Goal: Information Seeking & Learning: Learn about a topic

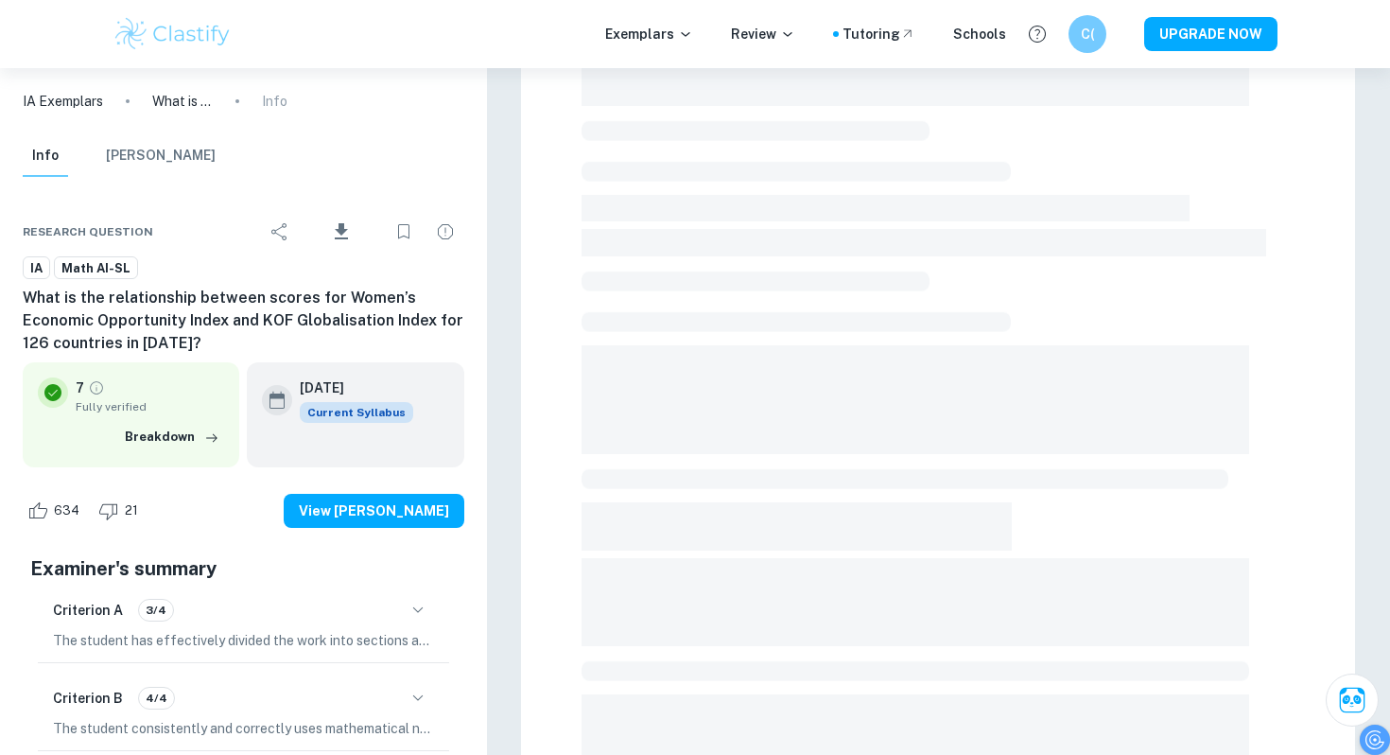
scroll to position [406, 0]
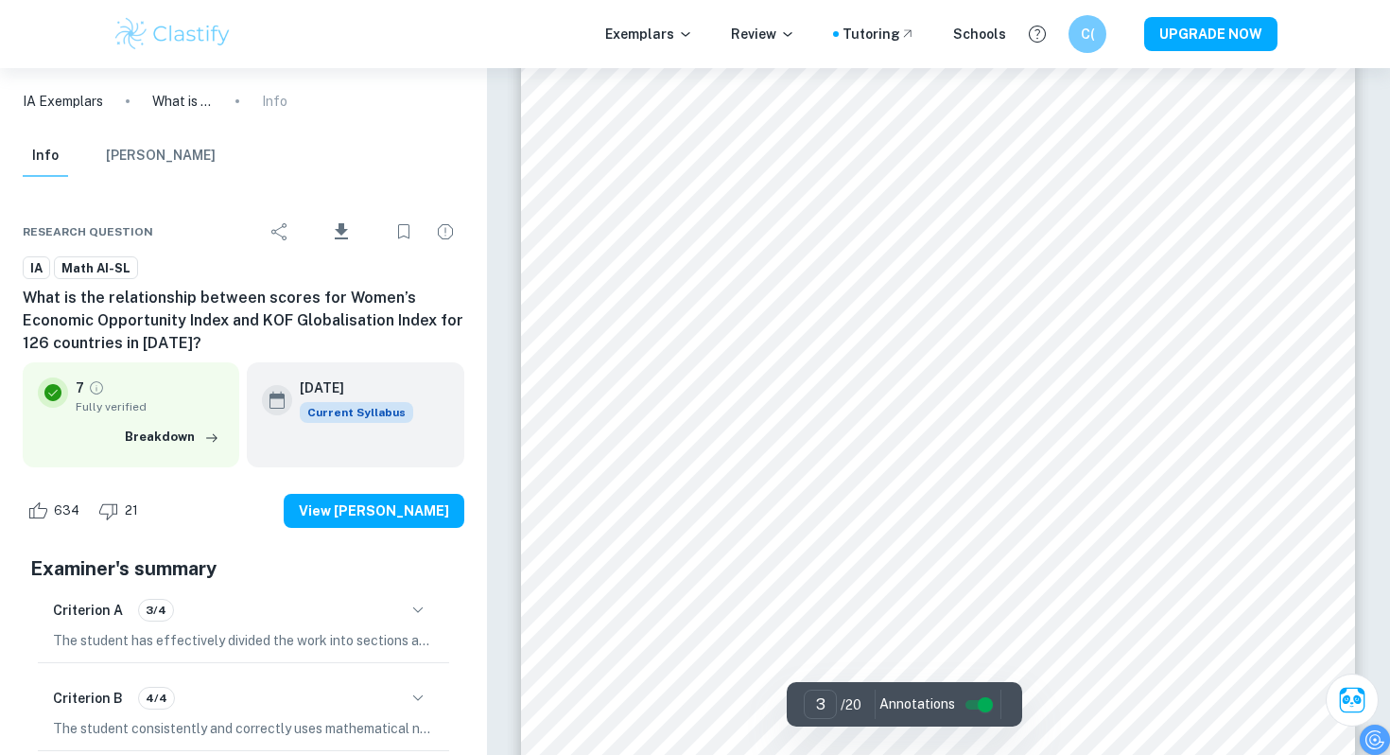
type input "3"
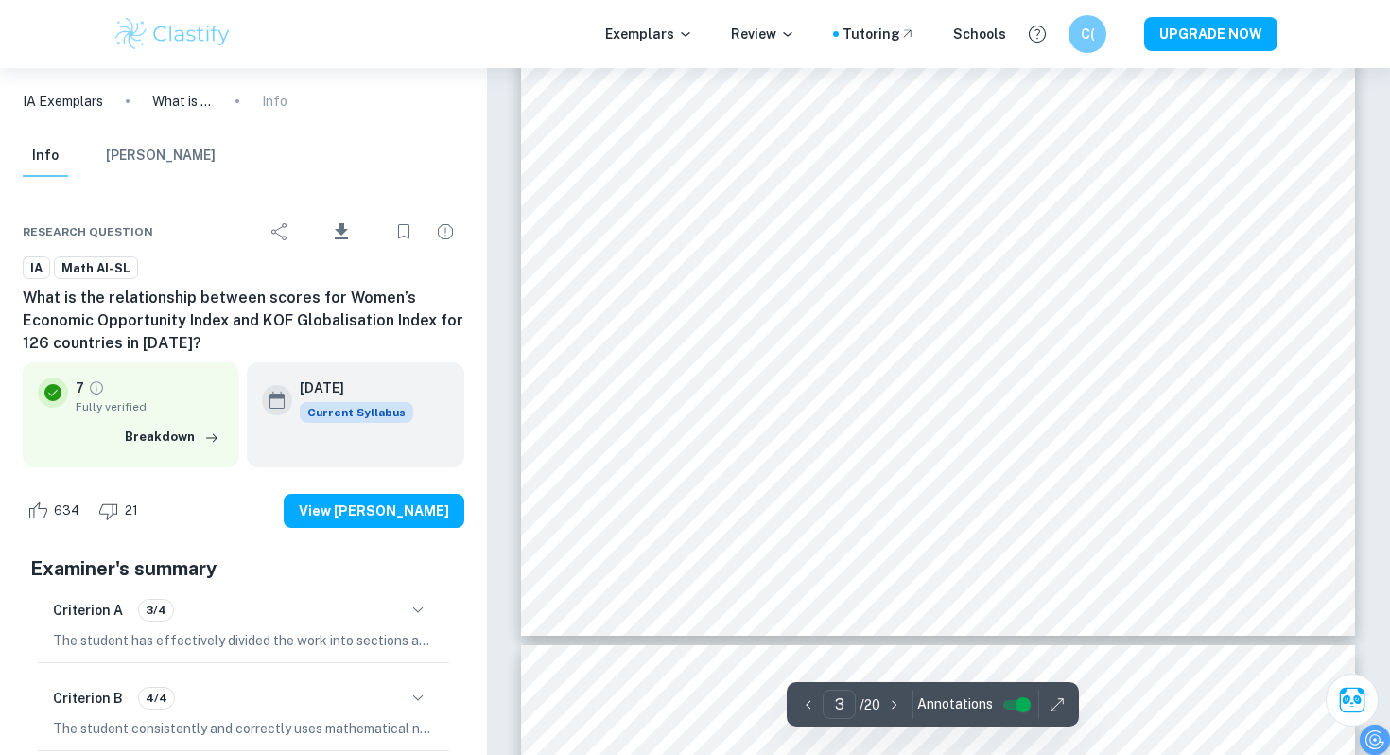
click at [1054, 704] on icon "button" at bounding box center [1057, 704] width 19 height 19
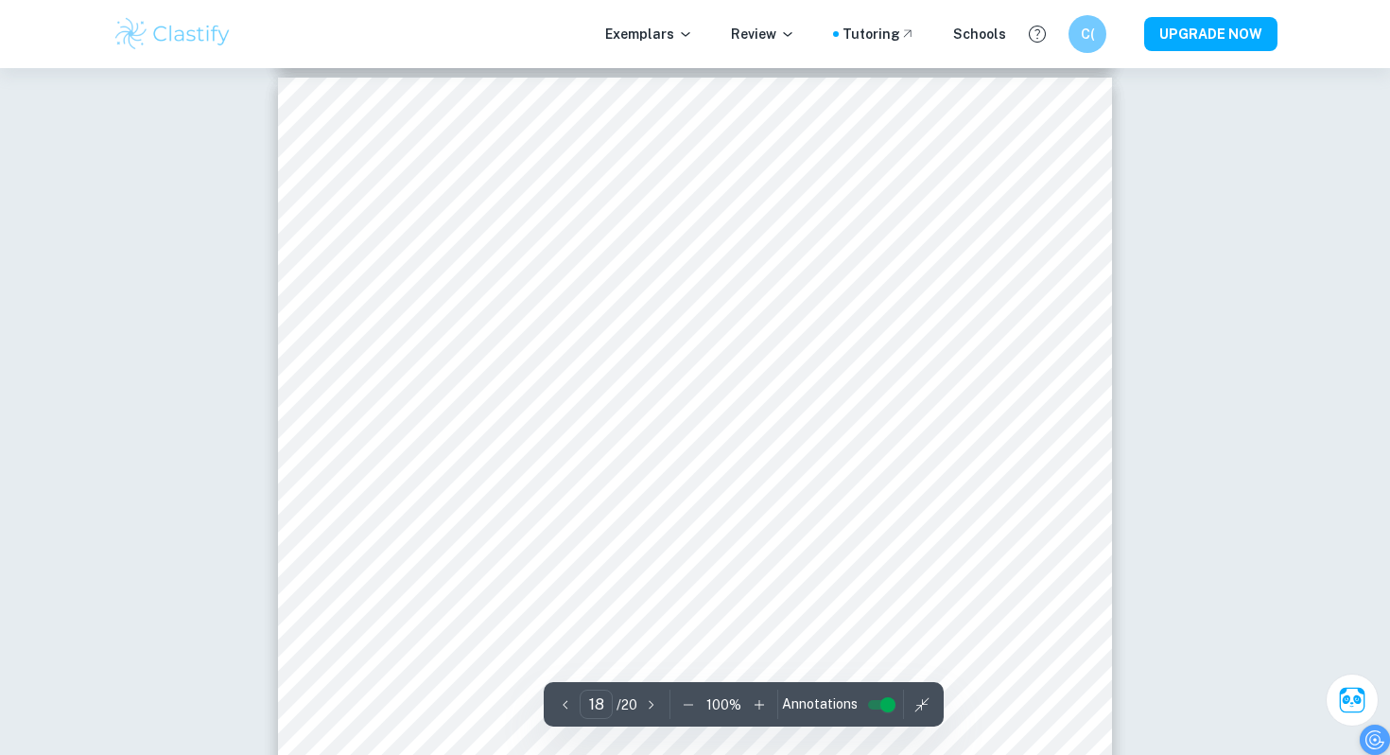
scroll to position [20677, 0]
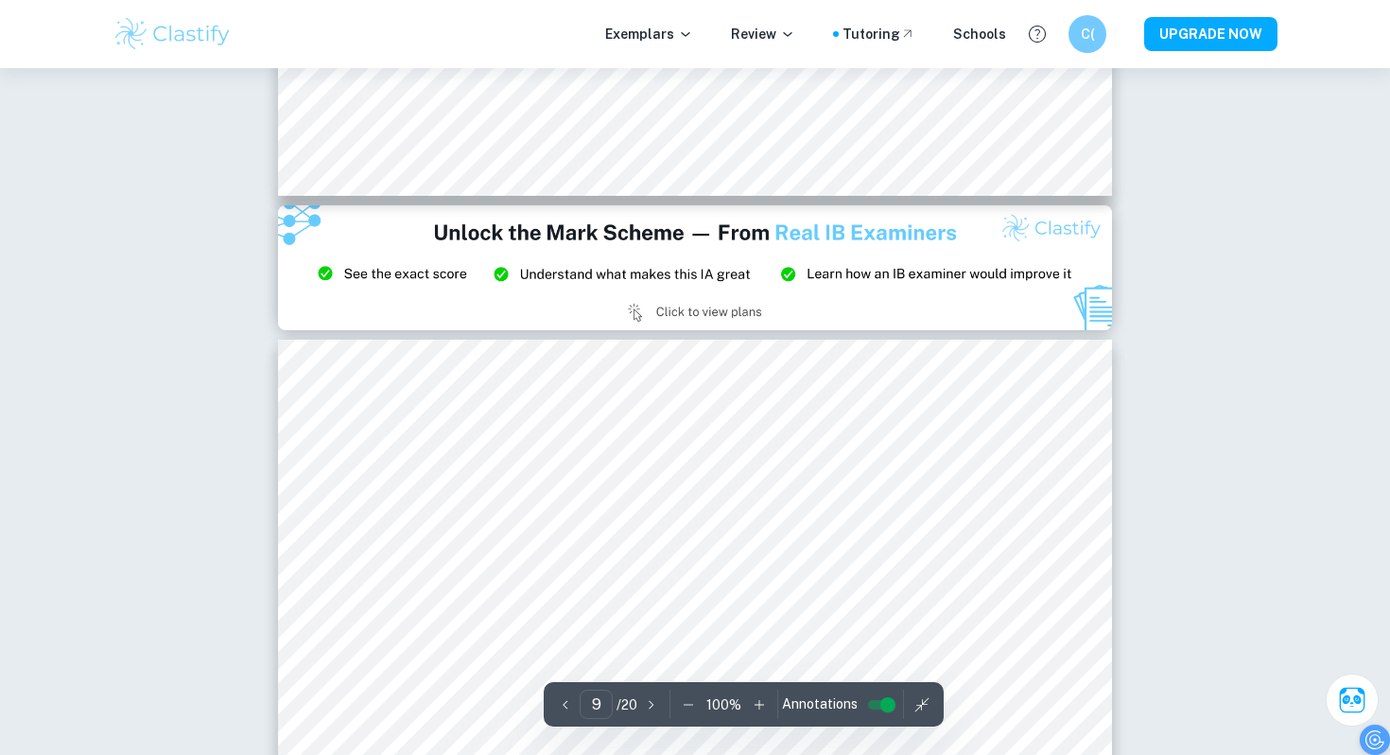
type input "8"
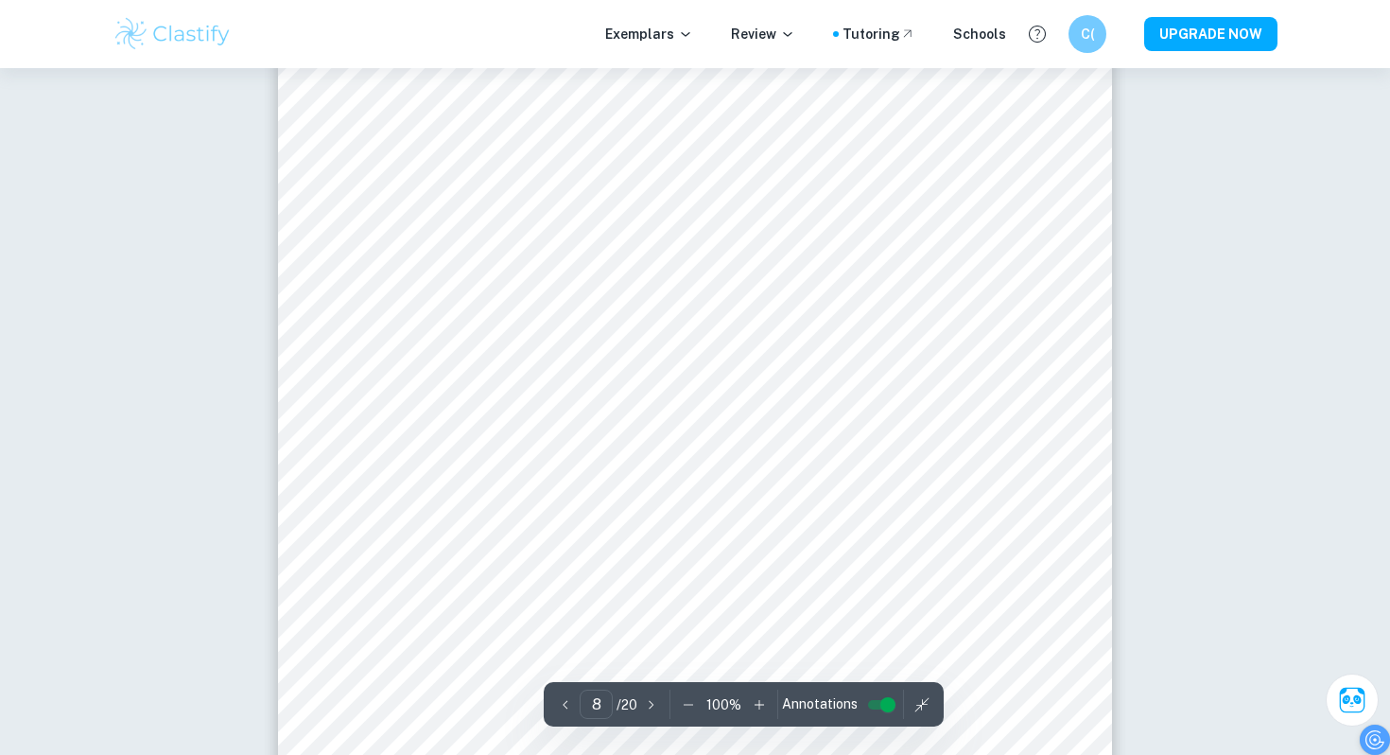
scroll to position [8798, 0]
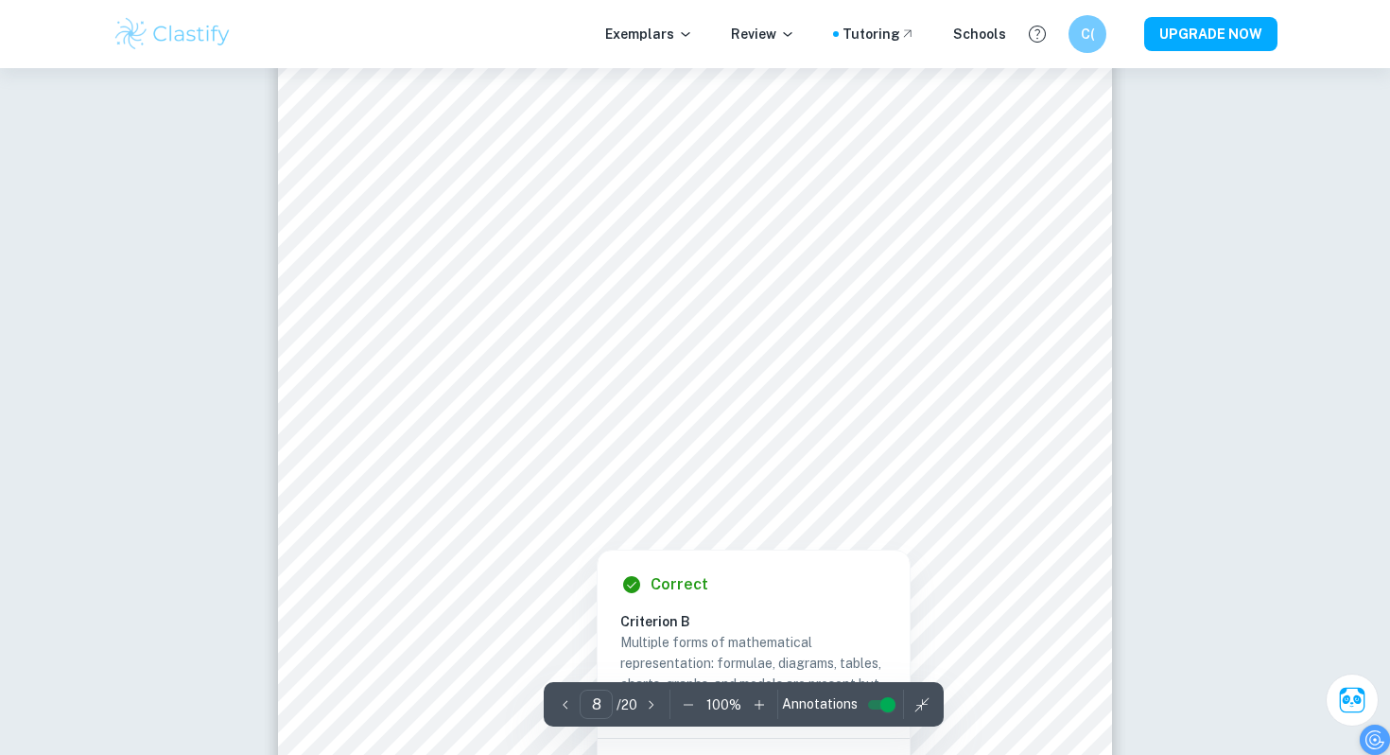
click at [686, 708] on icon "button" at bounding box center [688, 704] width 19 height 19
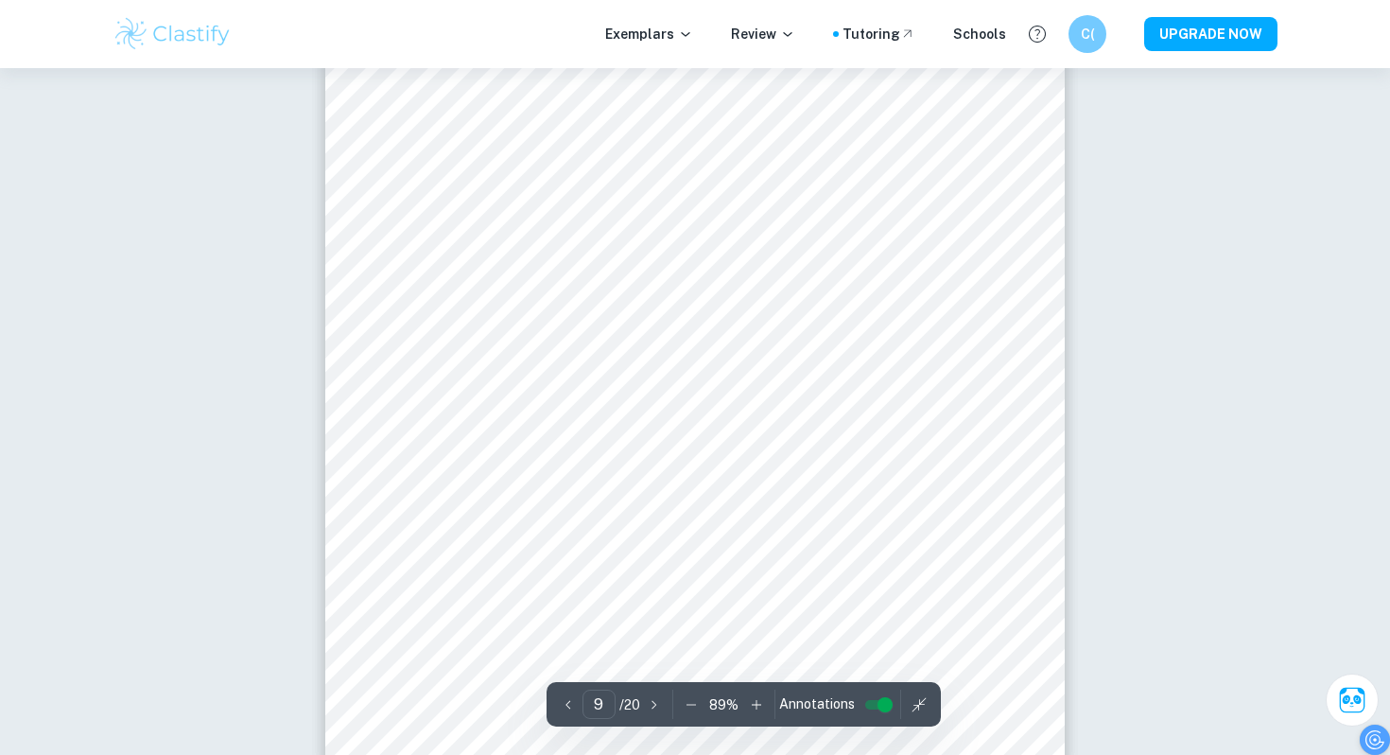
click at [686, 707] on icon "button" at bounding box center [691, 704] width 19 height 19
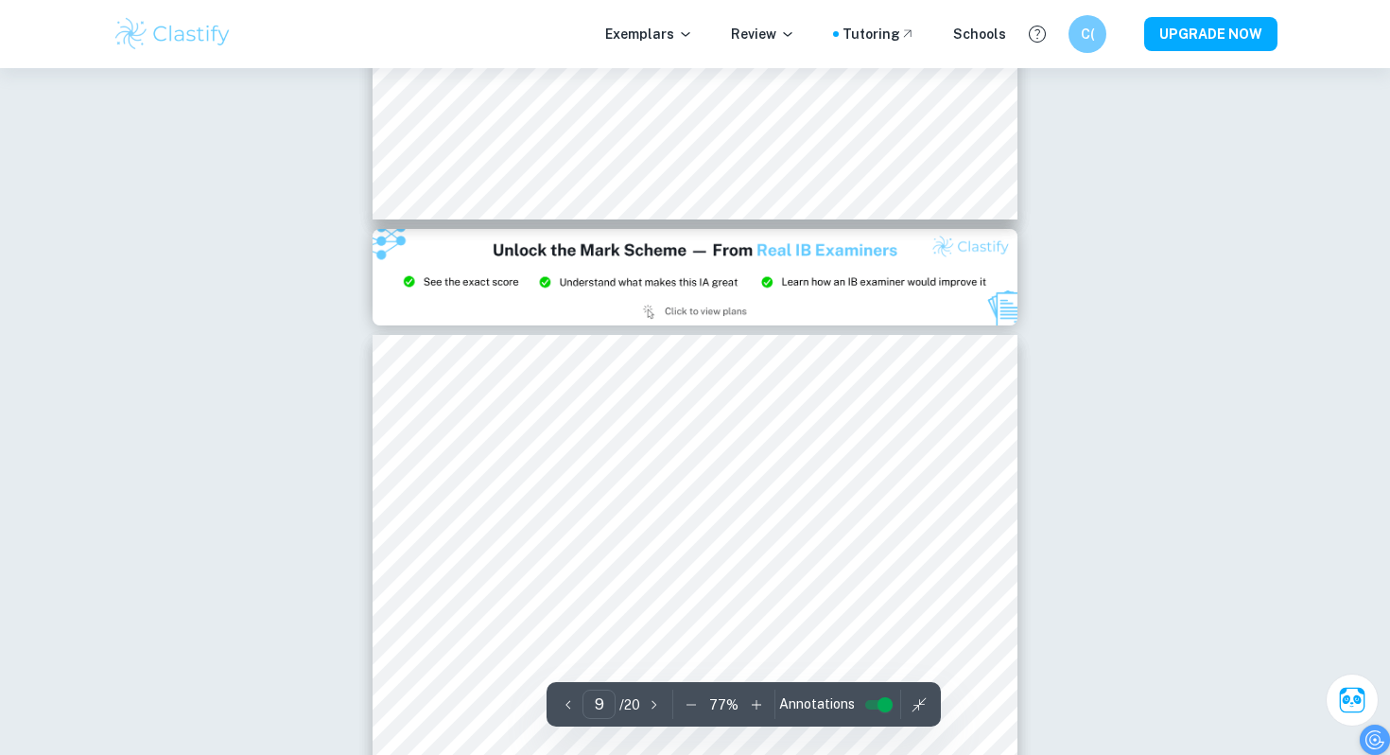
type input "8"
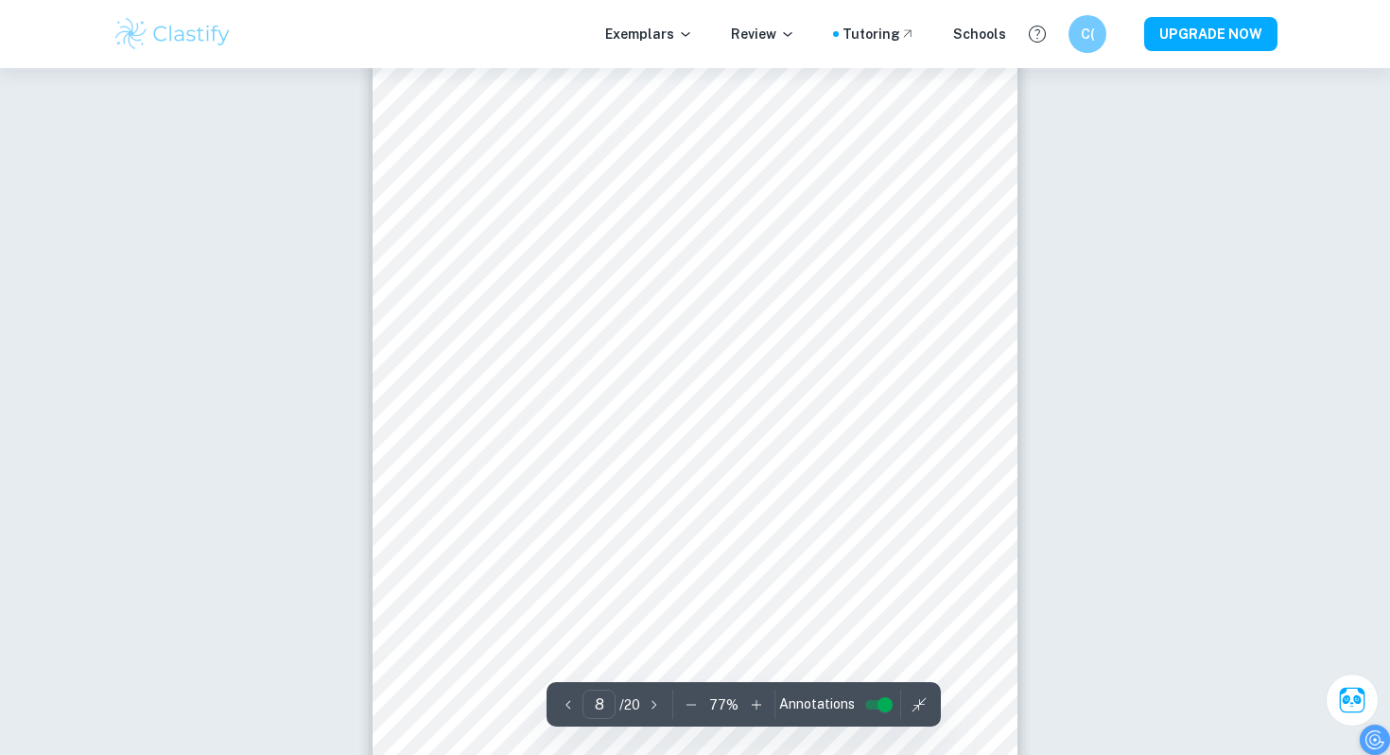
scroll to position [6602, 0]
click at [702, 704] on button "button" at bounding box center [691, 704] width 28 height 28
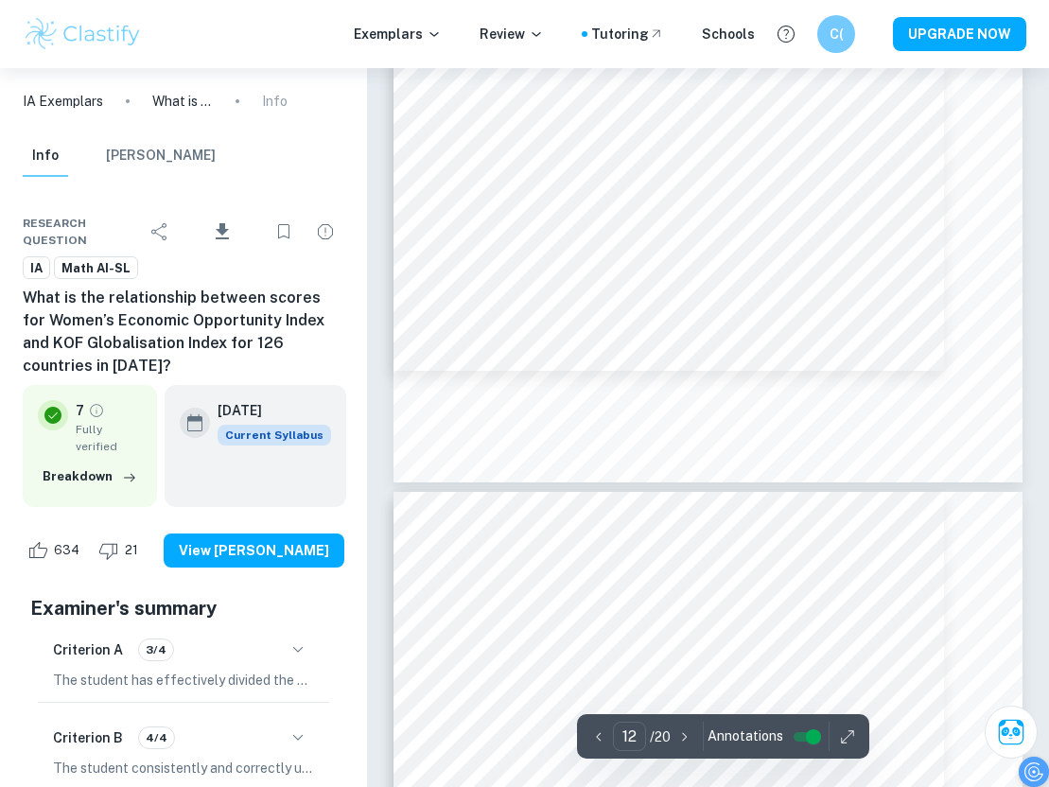
scroll to position [10863, 0]
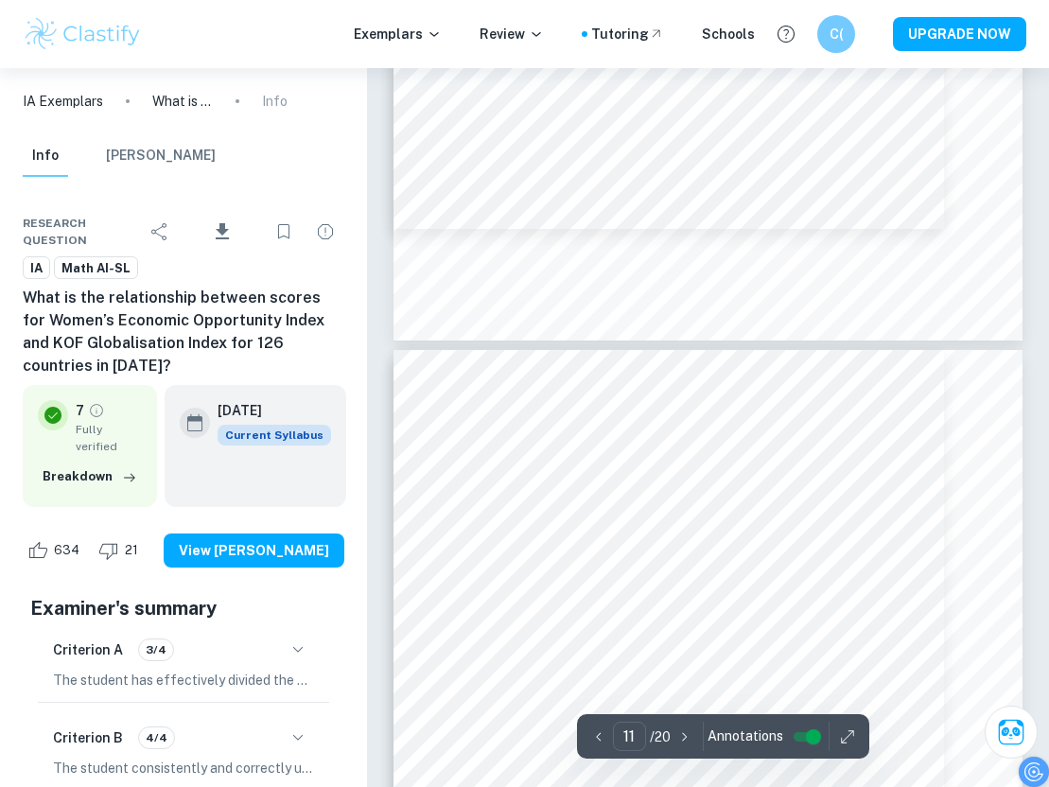
type input "10"
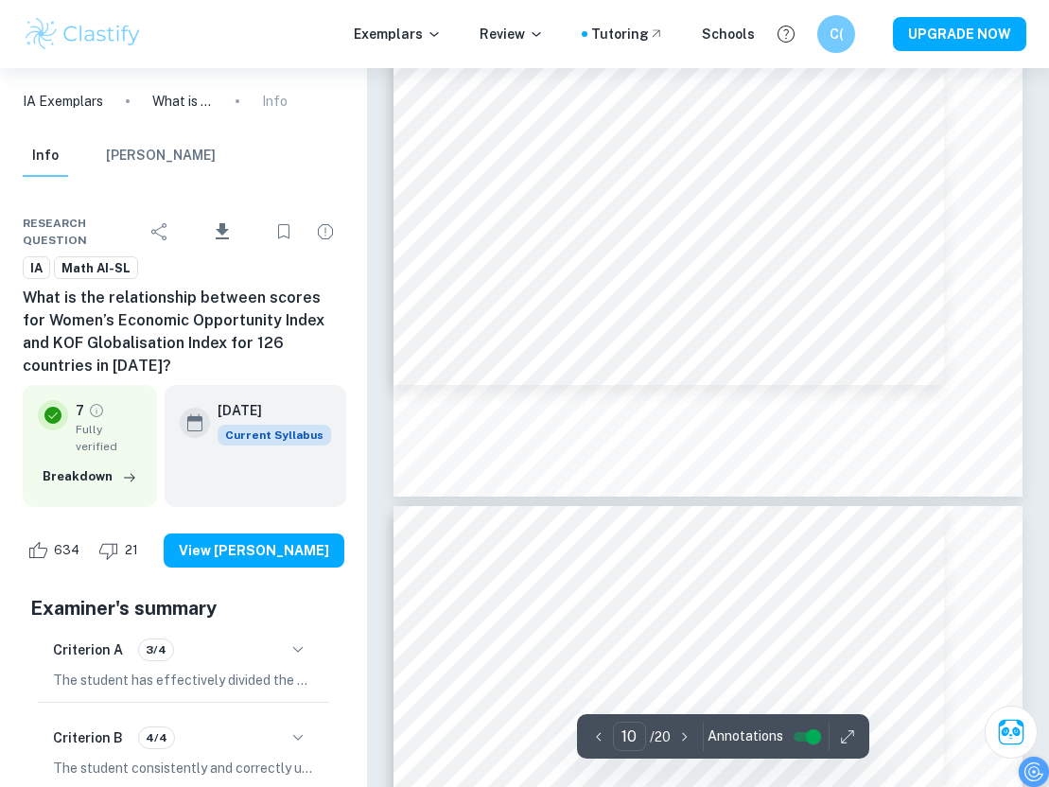
scroll to position [8297, 0]
